Goal: Find contact information: Find contact information

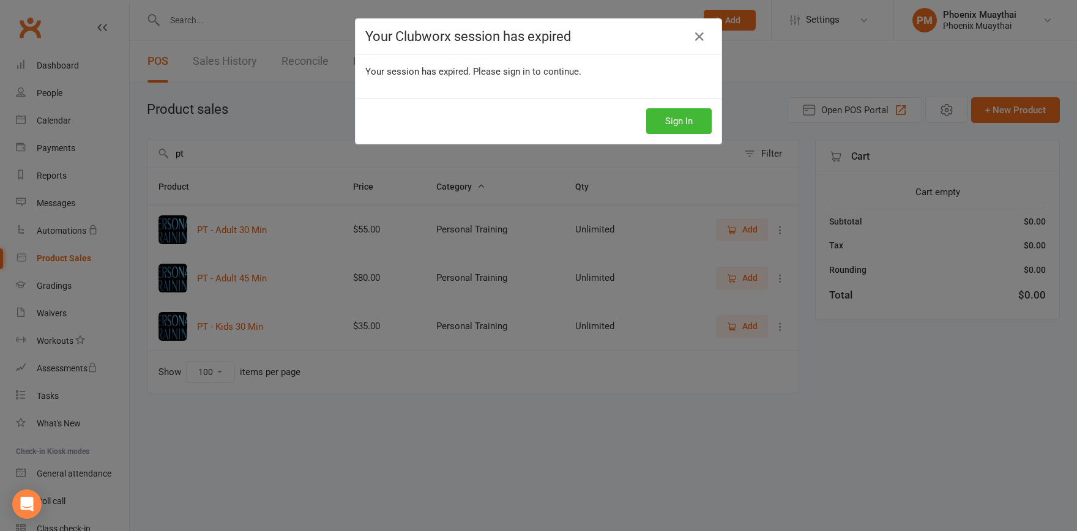
select select "100"
click at [665, 120] on button "Sign In" at bounding box center [679, 121] width 66 height 26
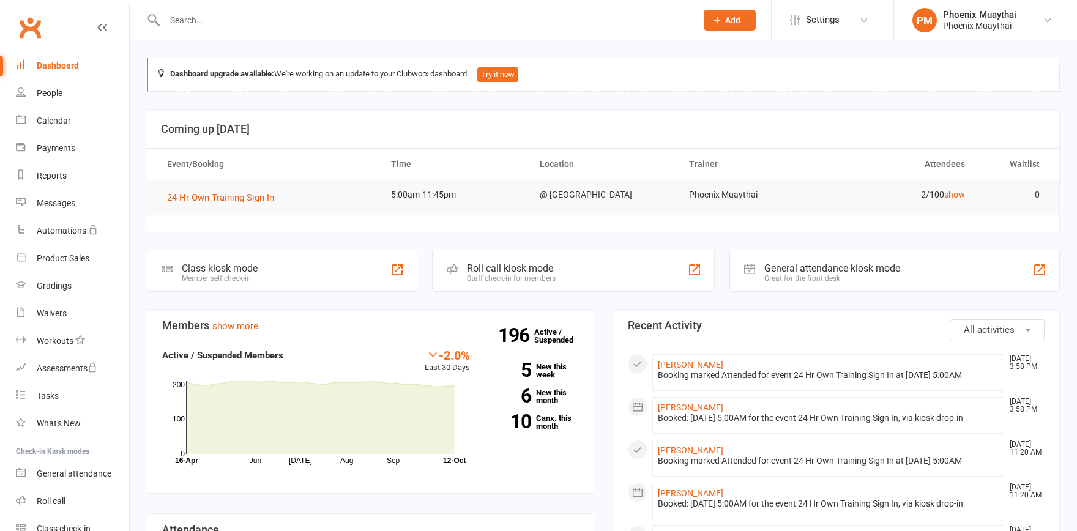
click at [198, 20] on input "text" at bounding box center [424, 20] width 527 height 17
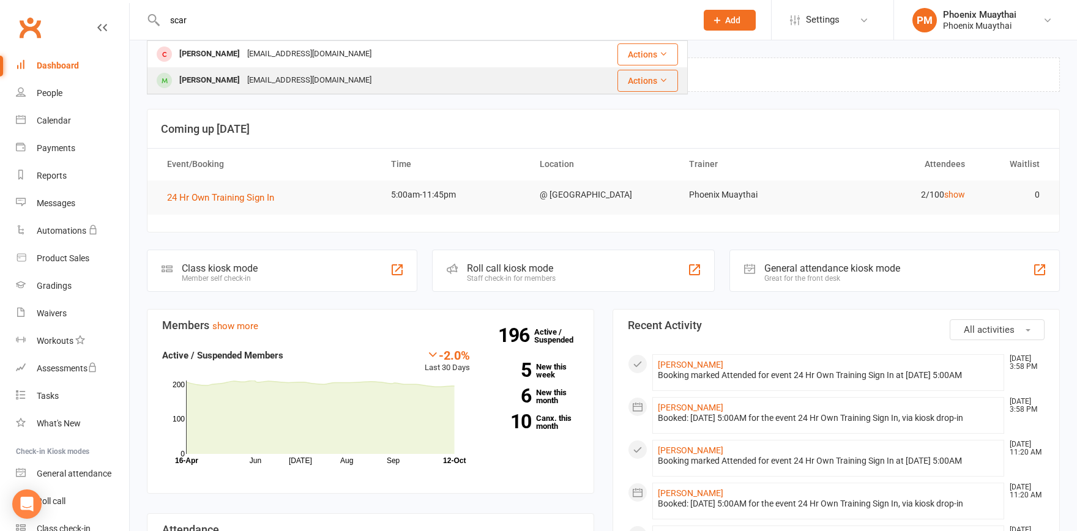
type input "scar"
click at [209, 83] on div "[PERSON_NAME]" at bounding box center [210, 81] width 68 height 18
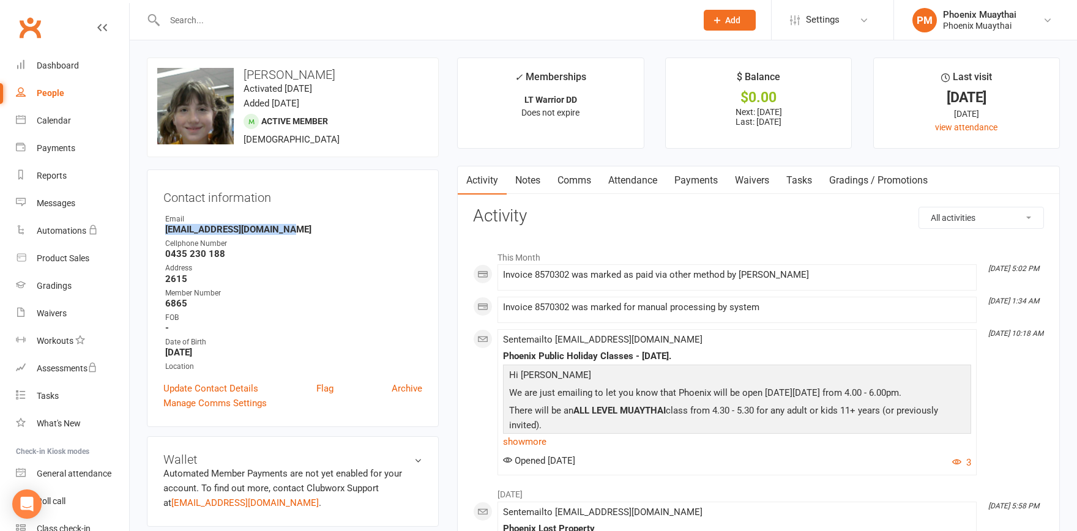
drag, startPoint x: 294, startPoint y: 229, endPoint x: 165, endPoint y: 233, distance: 129.9
click at [165, 233] on li "Email [EMAIL_ADDRESS][DOMAIN_NAME]" at bounding box center [292, 224] width 259 height 21
copy strong "[EMAIL_ADDRESS][DOMAIN_NAME]"
click at [195, 22] on input "text" at bounding box center [424, 20] width 527 height 17
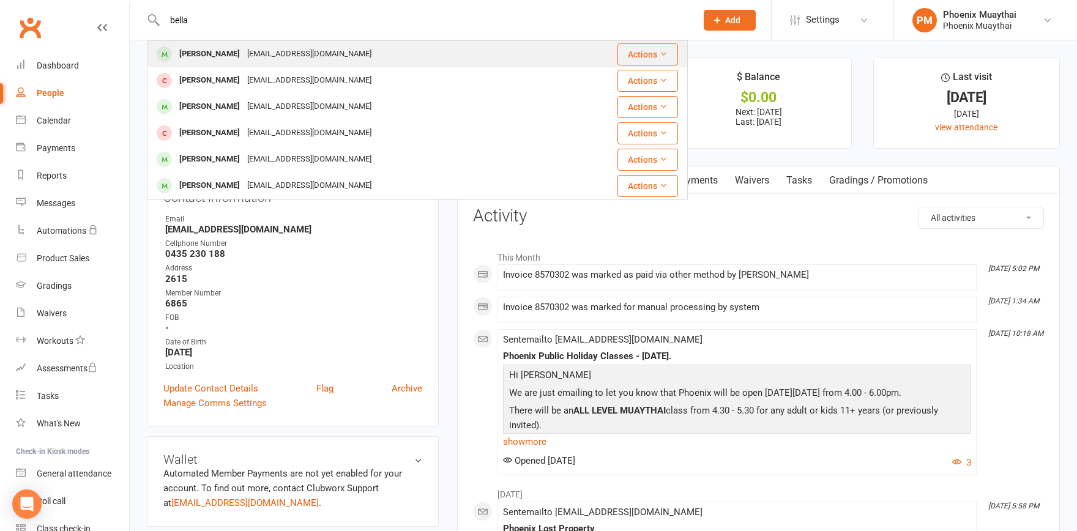
type input "bella"
click at [196, 52] on div "[PERSON_NAME]" at bounding box center [210, 54] width 68 height 18
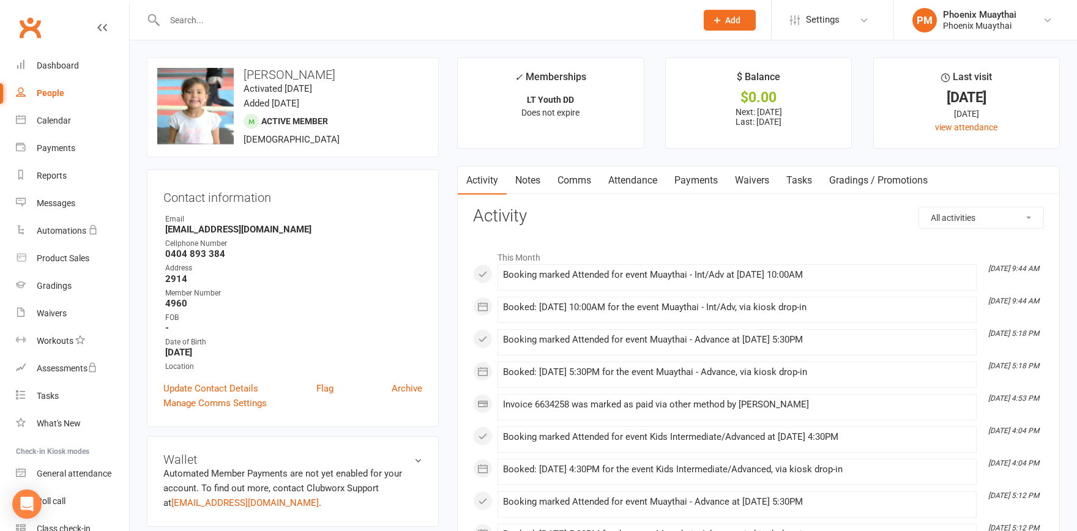
click at [219, 28] on input "text" at bounding box center [424, 20] width 527 height 17
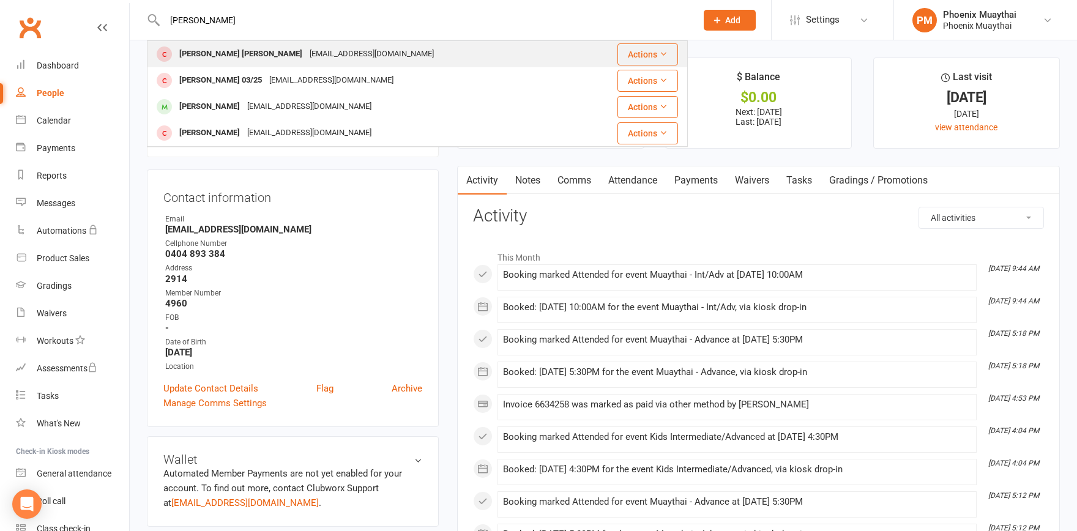
type input "[PERSON_NAME]"
click at [216, 51] on div "[PERSON_NAME] [PERSON_NAME]" at bounding box center [241, 54] width 130 height 18
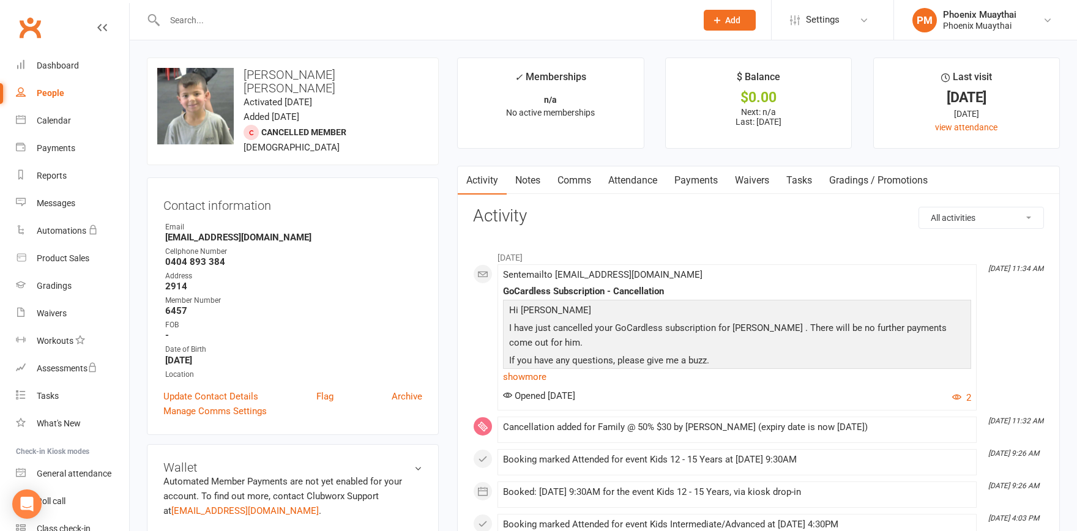
click at [271, 232] on strong "[EMAIL_ADDRESS][DOMAIN_NAME]" at bounding box center [293, 237] width 257 height 11
drag, startPoint x: 265, startPoint y: 228, endPoint x: 159, endPoint y: 228, distance: 106.5
click at [159, 228] on div "Contact information Owner Email [EMAIL_ADDRESS][DOMAIN_NAME] Cellphone Number […" at bounding box center [293, 307] width 292 height 258
copy strong "[EMAIL_ADDRESS][DOMAIN_NAME]"
click at [321, 200] on h3 "Contact information" at bounding box center [292, 203] width 259 height 18
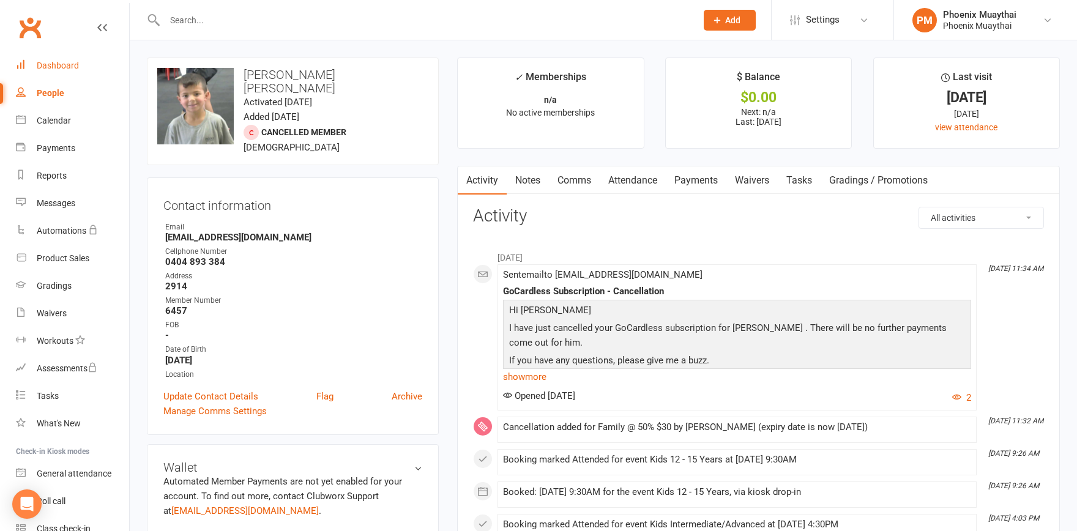
click at [62, 64] on div "Dashboard" at bounding box center [58, 66] width 42 height 10
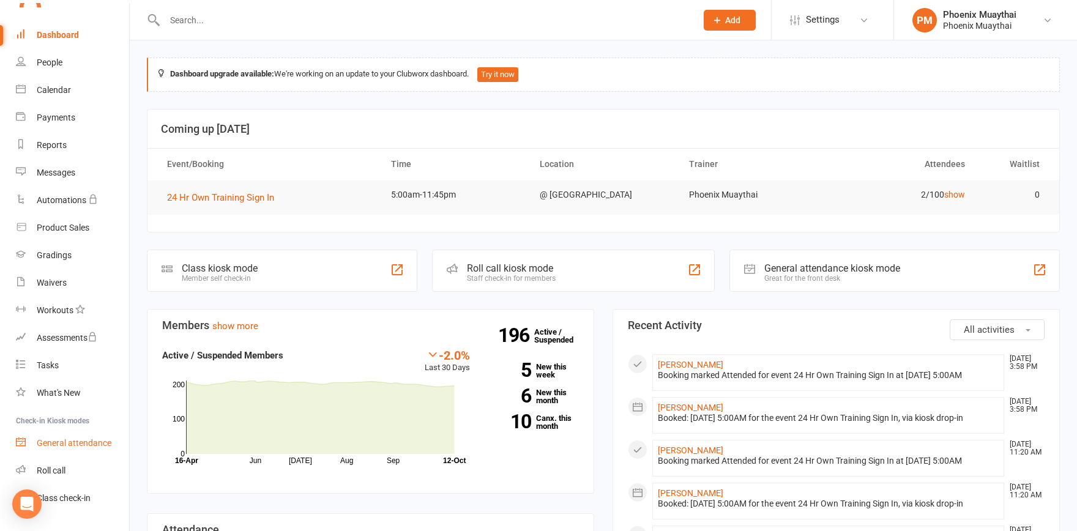
scroll to position [58, 0]
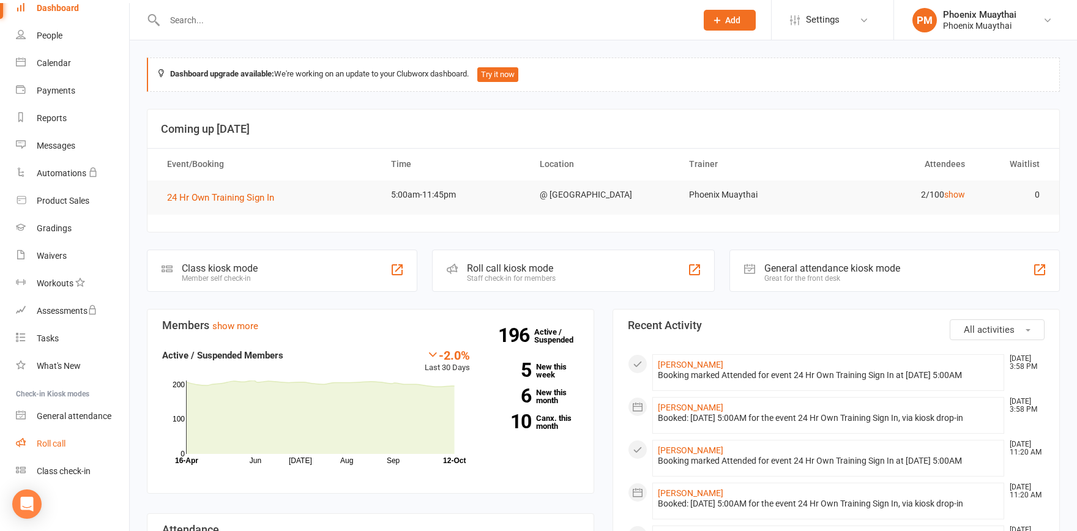
click at [59, 435] on link "Roll call" at bounding box center [72, 444] width 113 height 28
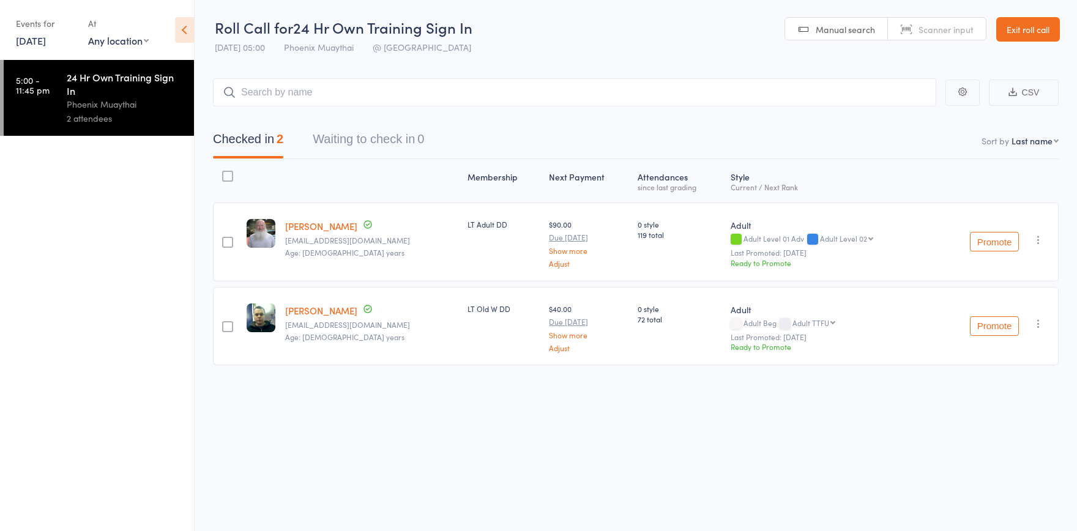
click at [1029, 26] on link "Exit roll call" at bounding box center [1029, 29] width 64 height 24
